Goal: Find specific page/section: Find specific page/section

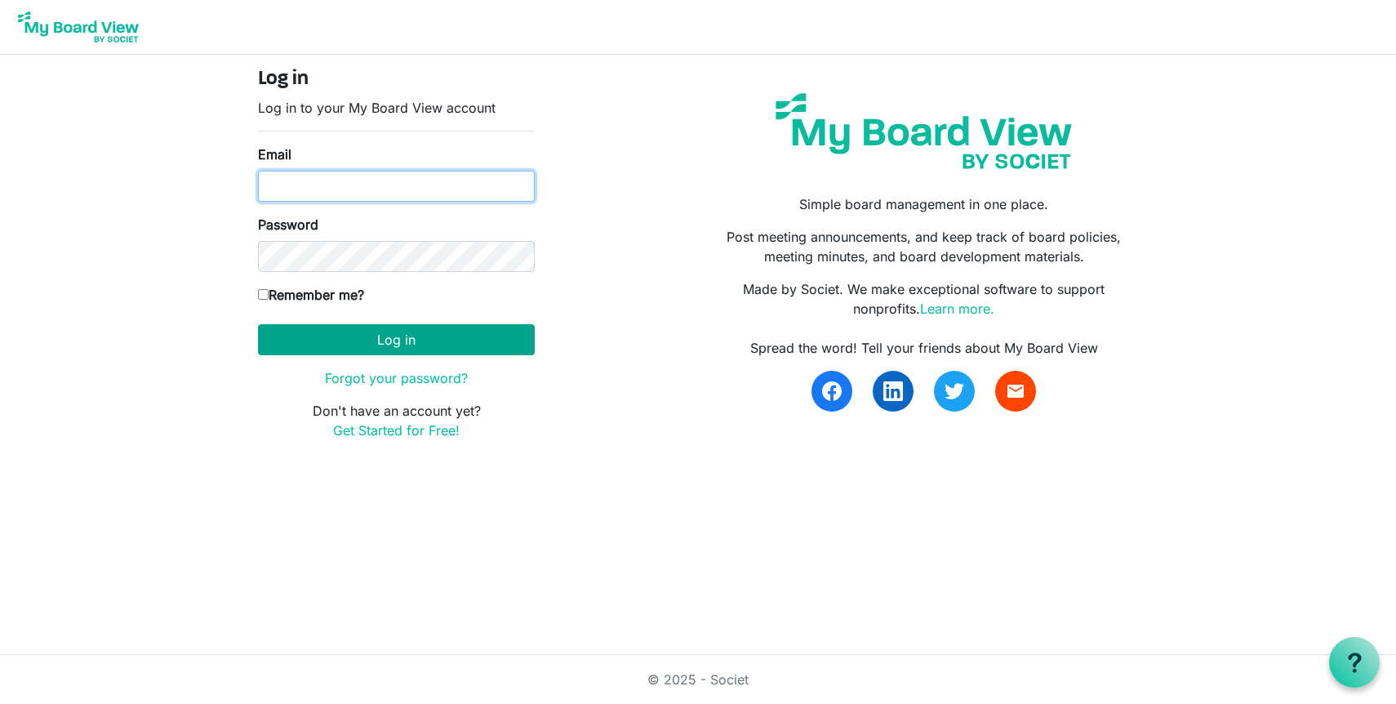
type input "jacquie@lovekckids.org"
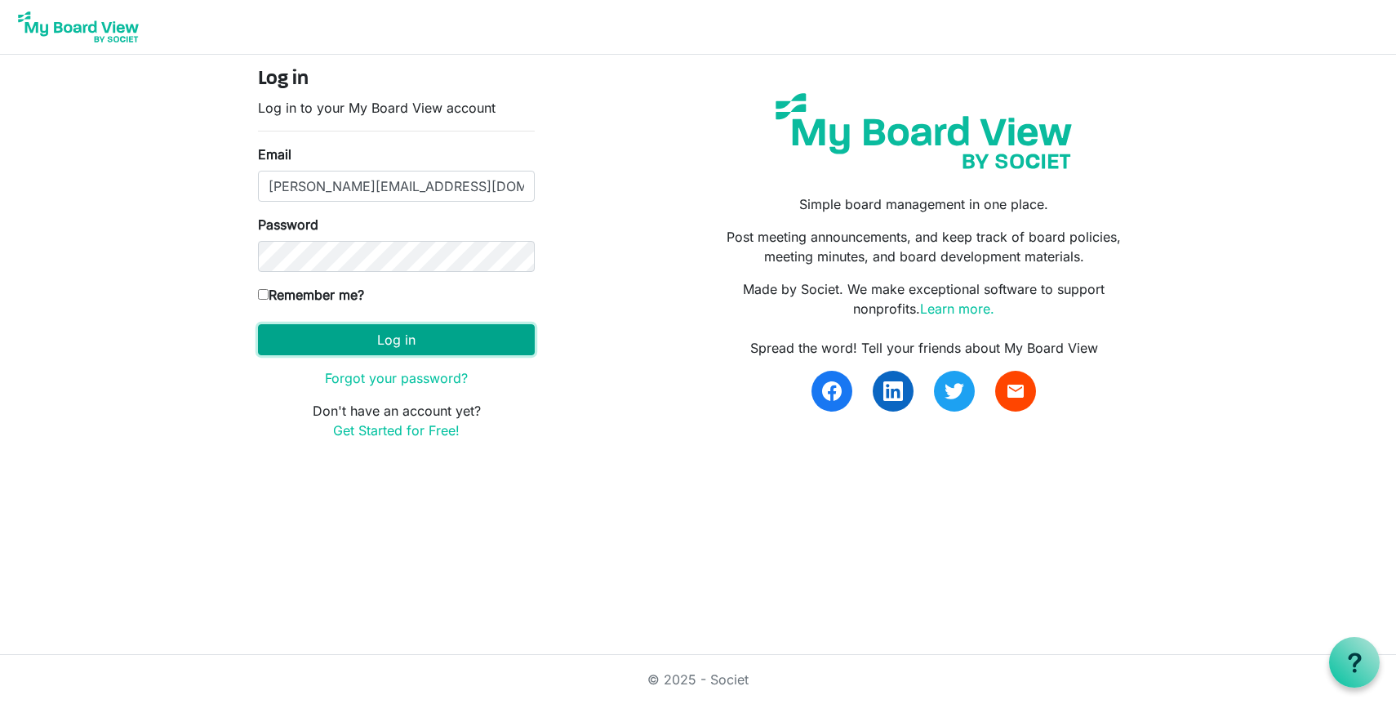
click at [393, 335] on button "Log in" at bounding box center [396, 339] width 277 height 31
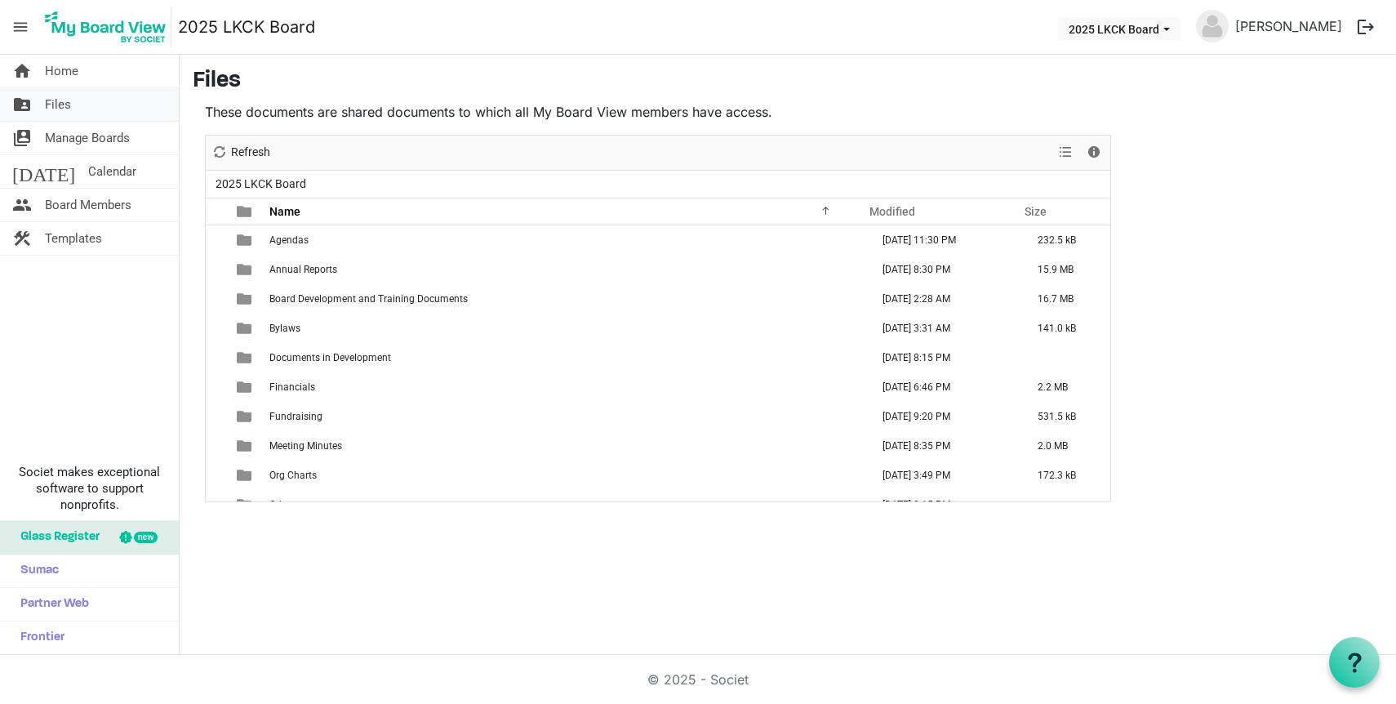
click at [83, 100] on link "folder_shared Files" at bounding box center [89, 104] width 179 height 33
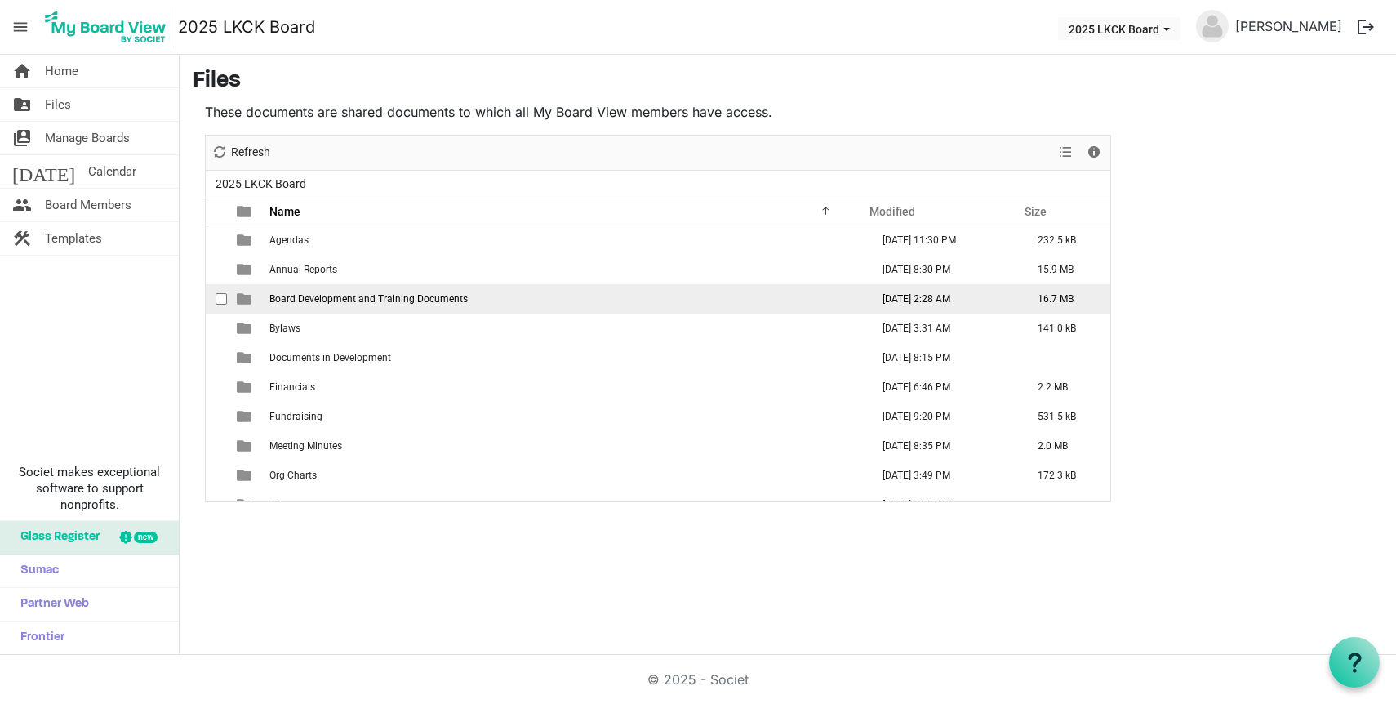
click at [290, 300] on span "Board Development and Training Documents" at bounding box center [368, 298] width 198 height 11
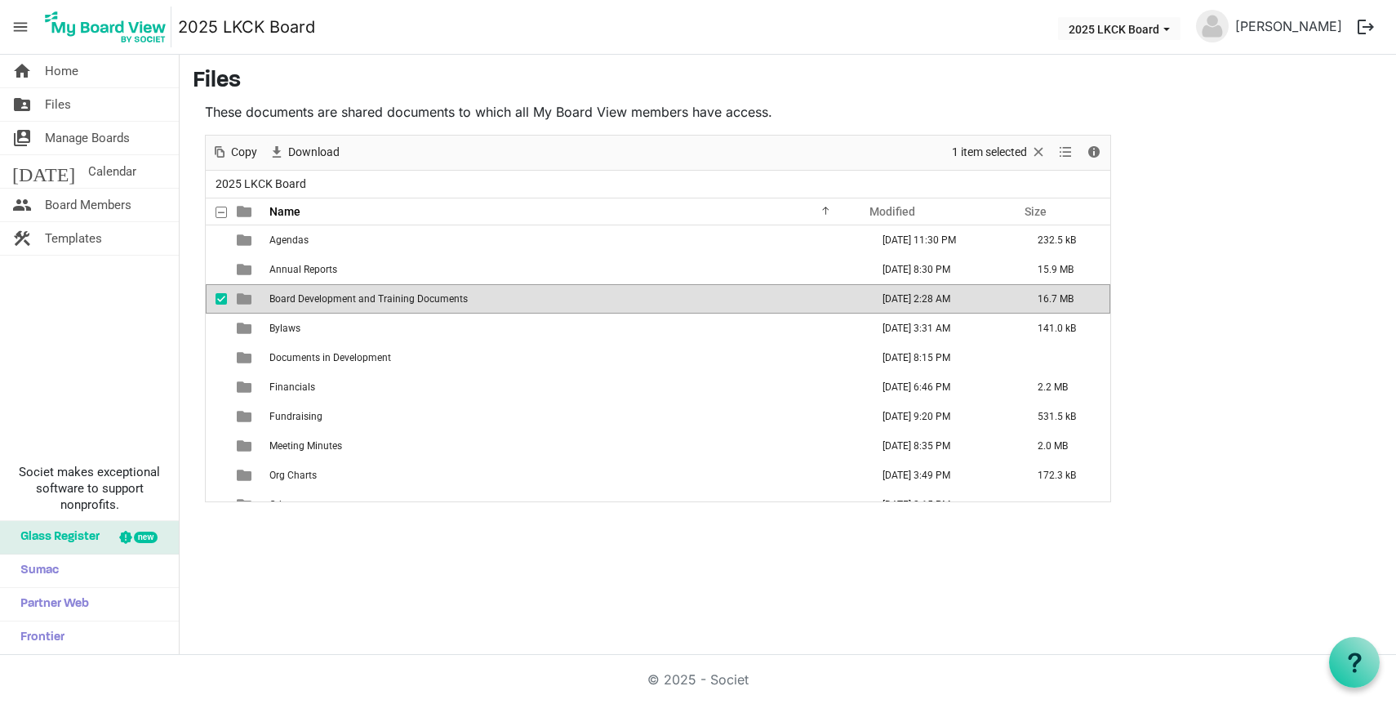
click at [290, 300] on span "Board Development and Training Documents" at bounding box center [368, 298] width 198 height 11
